Goal: Task Accomplishment & Management: Use online tool/utility

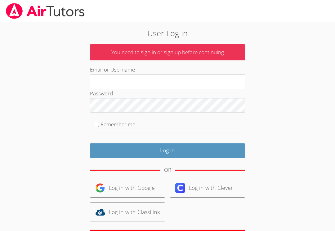
click at [95, 124] on input "Remember me" at bounding box center [96, 124] width 5 height 5
checkbox input "true"
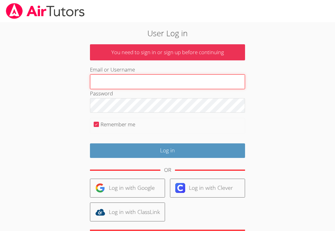
click at [179, 81] on input "Email or Username" at bounding box center [167, 81] width 155 height 15
type input "[EMAIL_ADDRESS][DOMAIN_NAME]"
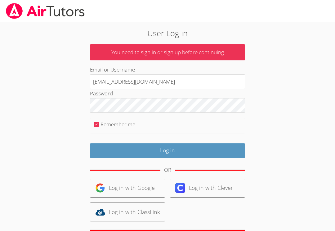
click at [193, 149] on input "Log in" at bounding box center [167, 150] width 155 height 15
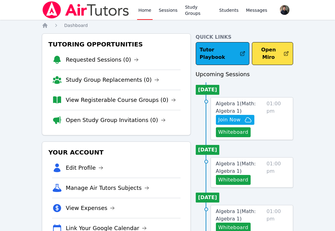
click at [241, 127] on button "Whiteboard" at bounding box center [233, 132] width 35 height 10
click at [238, 127] on button "Whiteboard" at bounding box center [233, 132] width 35 height 10
